Goal: Navigation & Orientation: Find specific page/section

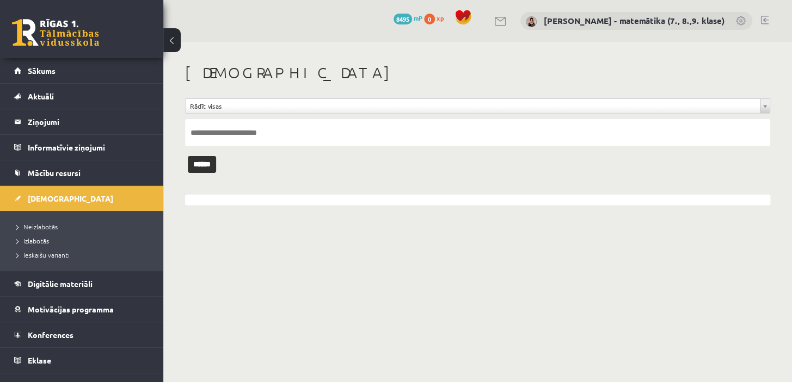
click at [35, 224] on span "Neizlabotās" at bounding box center [36, 227] width 41 height 9
click at [35, 224] on span "Neizlabotās" at bounding box center [39, 227] width 47 height 9
click at [44, 125] on legend "Ziņojumi 0" at bounding box center [89, 121] width 122 height 25
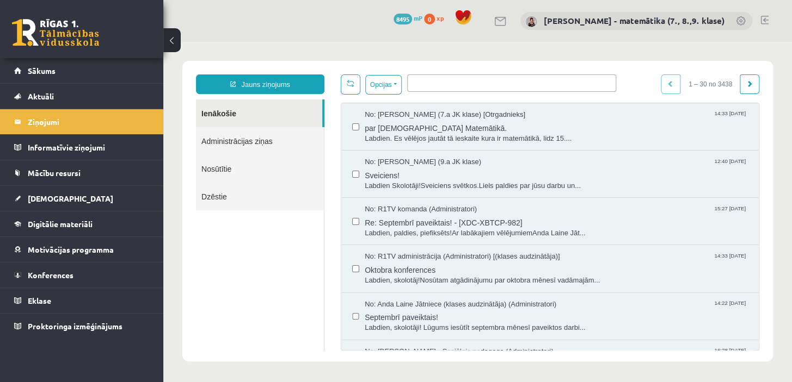
click at [69, 271] on span "Konferences" at bounding box center [51, 275] width 46 height 10
